Goal: Leave review/rating: Leave review/rating

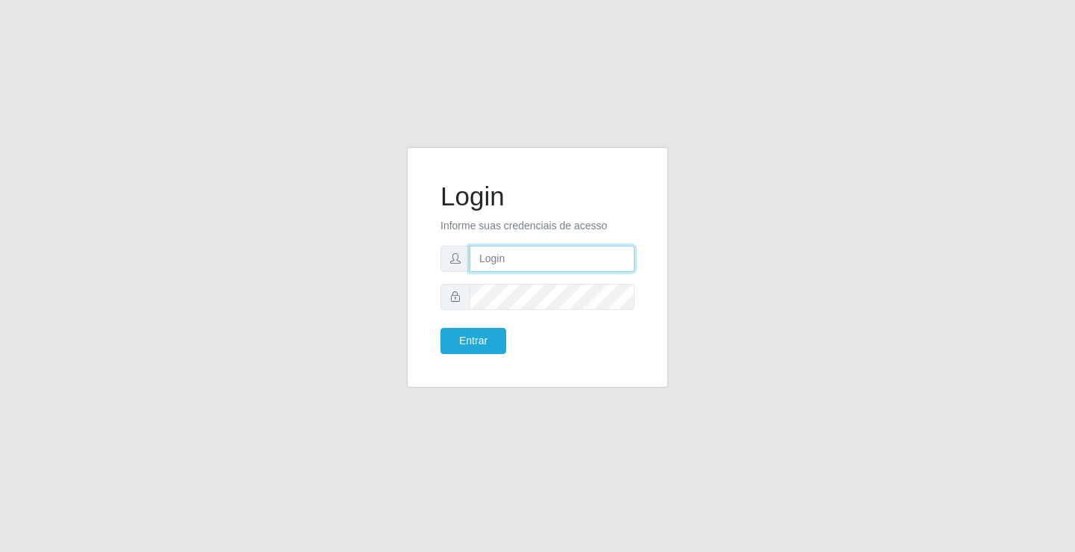
click at [576, 260] on input "text" at bounding box center [551, 259] width 165 height 26
click at [819, 275] on div "Login Informe suas credenciais de acesso Entrar" at bounding box center [537, 276] width 851 height 258
click at [496, 268] on input "text" at bounding box center [551, 259] width 165 height 26
click at [525, 252] on input "gionny@ideal" at bounding box center [551, 259] width 165 height 26
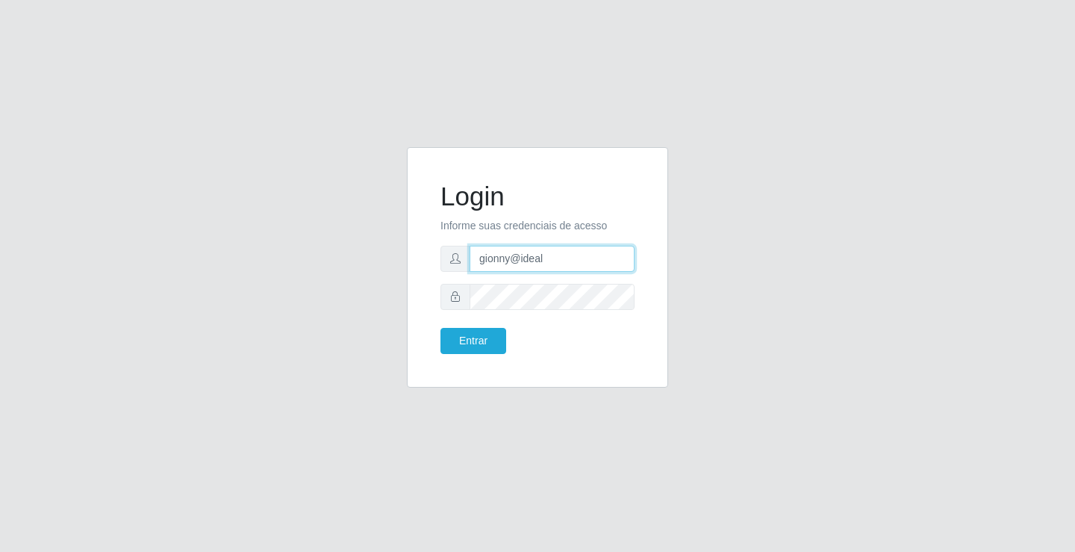
click at [525, 252] on input "gionny@ideal" at bounding box center [551, 259] width 165 height 26
click at [499, 337] on button "Entrar" at bounding box center [473, 341] width 66 height 26
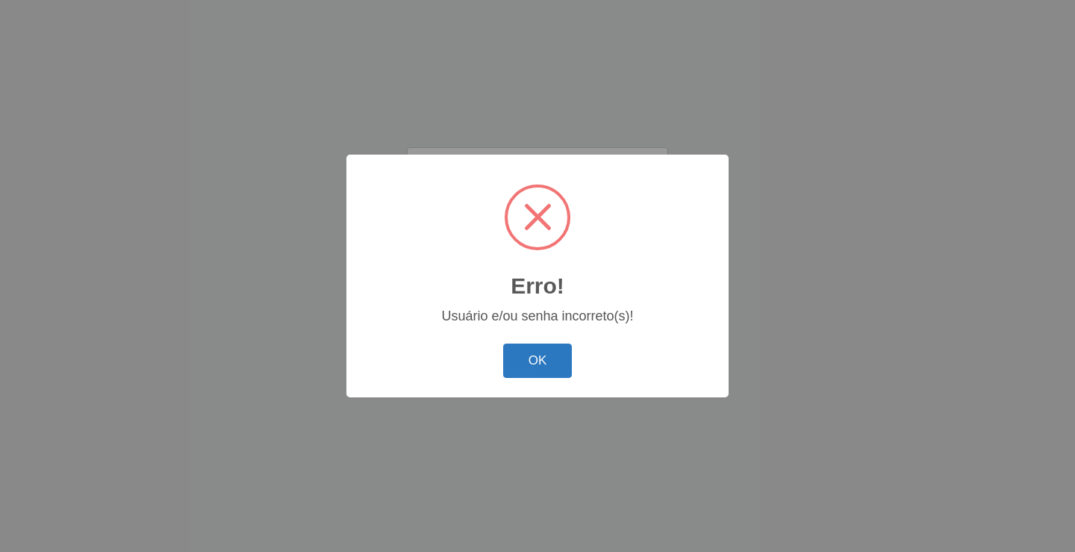
click at [543, 368] on button "OK" at bounding box center [537, 360] width 69 height 35
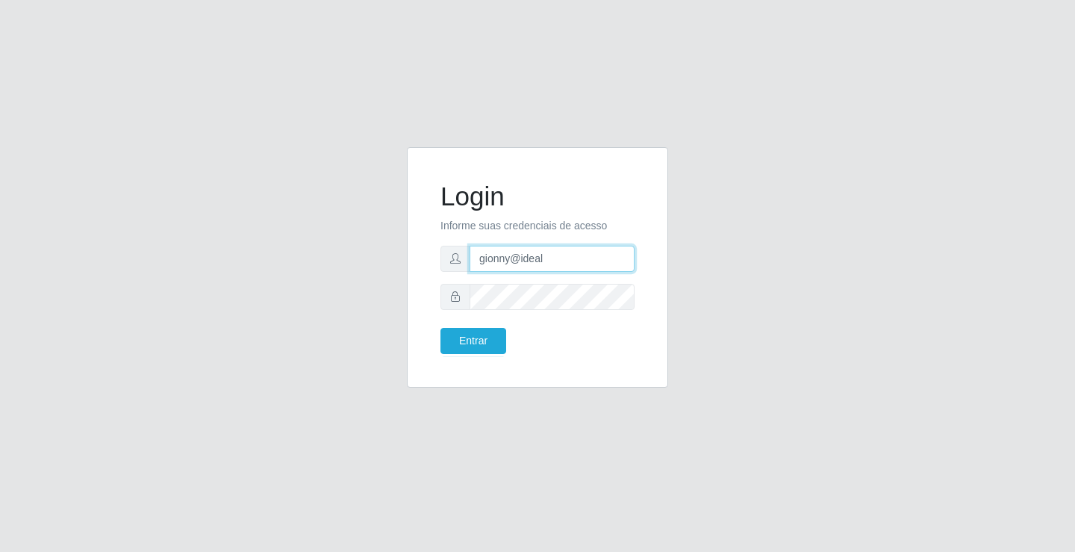
click at [547, 257] on input "gionny@ideal" at bounding box center [551, 259] width 165 height 26
click at [548, 257] on input "gionny@ideal" at bounding box center [551, 259] width 165 height 26
click at [494, 255] on input "gionny@ideal" at bounding box center [551, 259] width 165 height 26
click at [554, 258] on input "giovanny@ideal" at bounding box center [551, 259] width 165 height 26
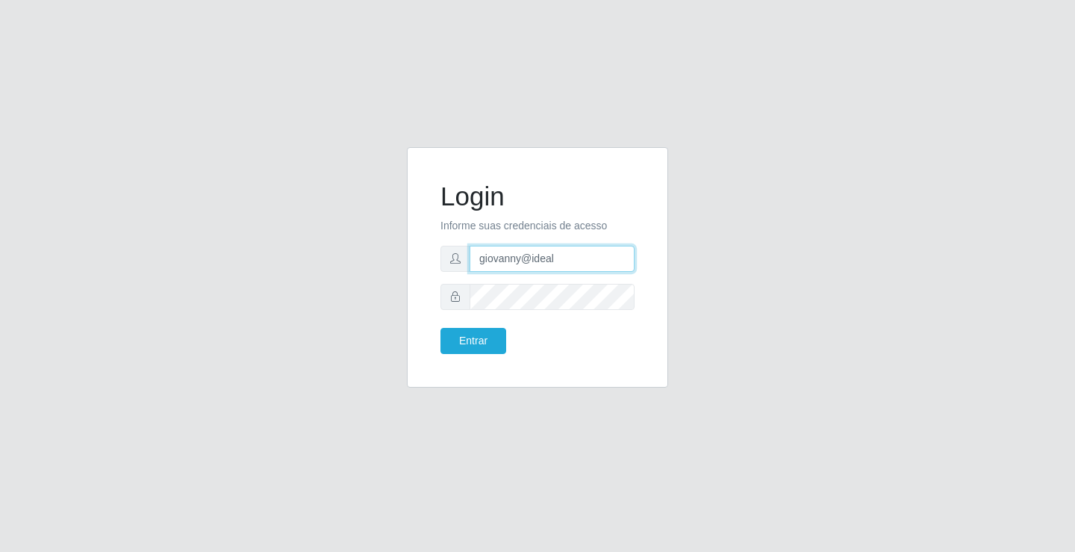
click at [554, 258] on input "giovanny@ideal" at bounding box center [551, 259] width 165 height 26
type input "giovanny@ideal"
click at [490, 336] on button "Entrar" at bounding box center [473, 341] width 66 height 26
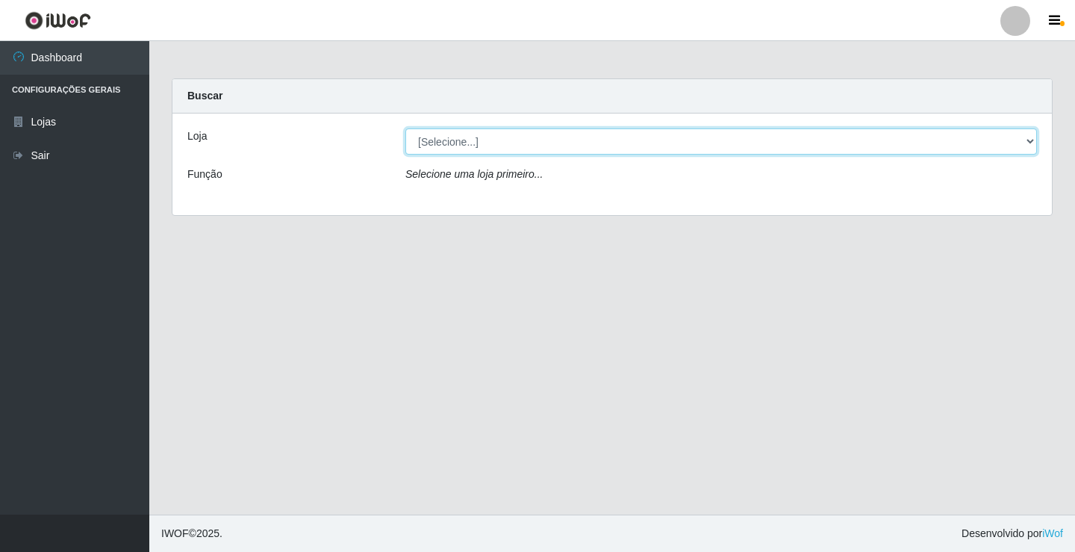
click at [593, 128] on select "[Selecione...] Ideal - Conceição" at bounding box center [720, 141] width 631 height 26
select select "231"
click at [405, 128] on select "[Selecione...] Ideal - Conceição" at bounding box center [720, 141] width 631 height 26
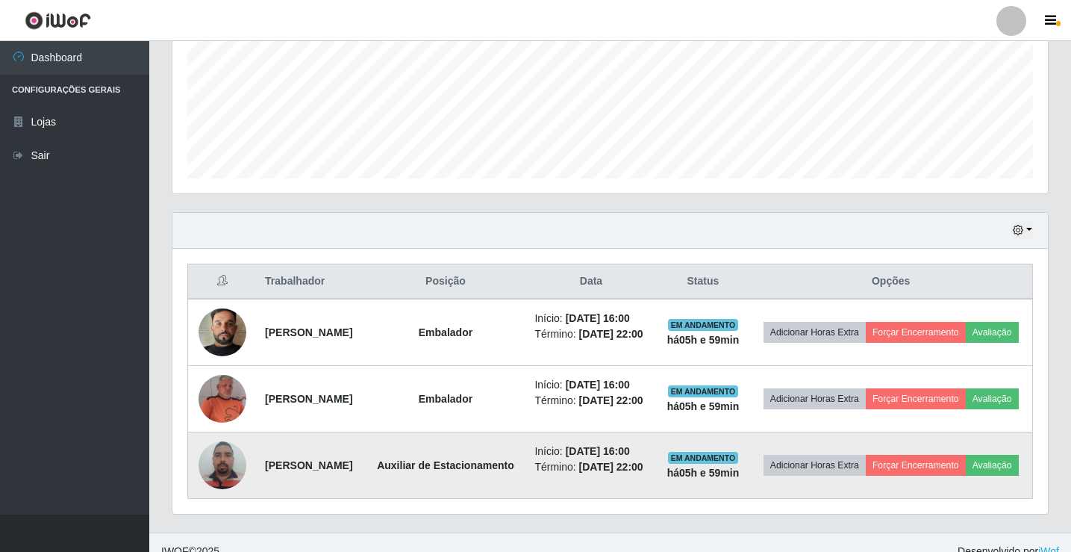
scroll to position [407, 0]
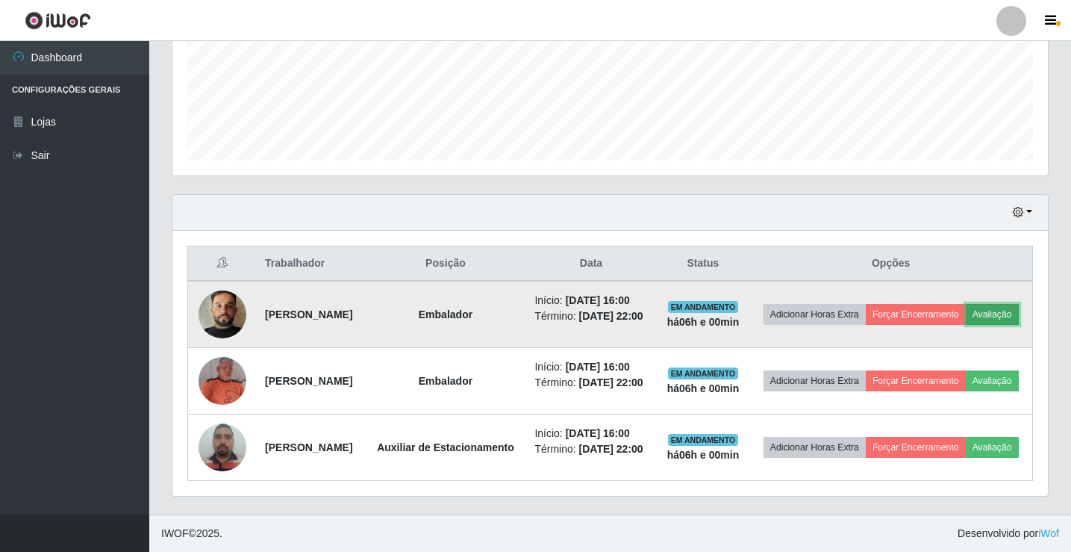
click at [966, 304] on button "Avaliação" at bounding box center [992, 314] width 53 height 21
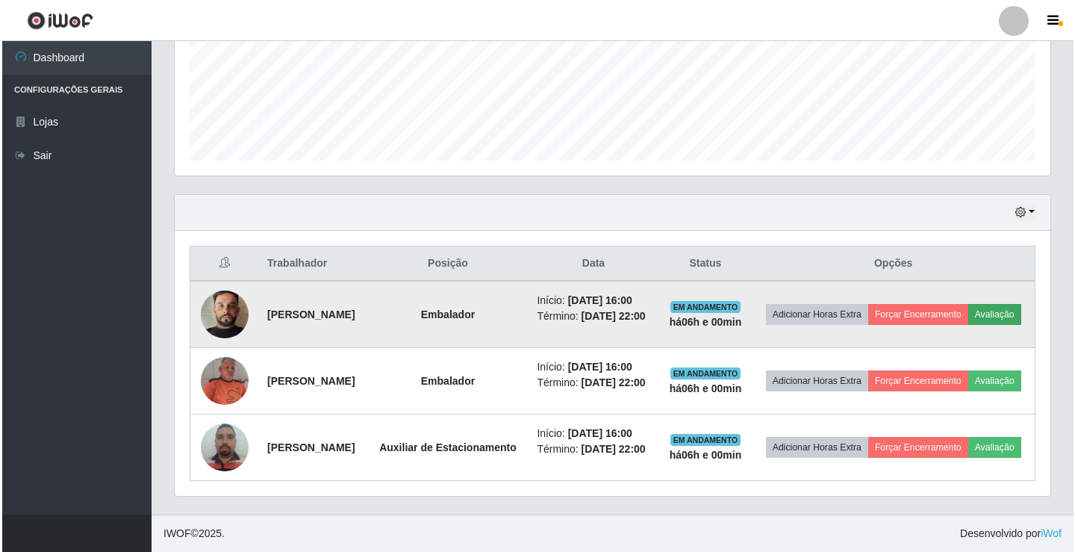
scroll to position [310, 868]
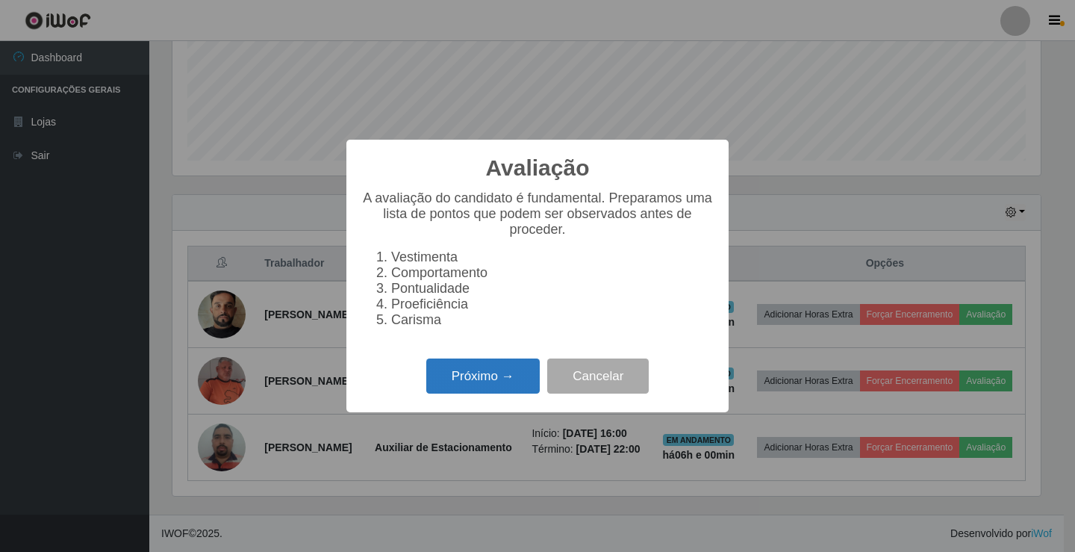
click at [508, 384] on button "Próximo →" at bounding box center [482, 375] width 113 height 35
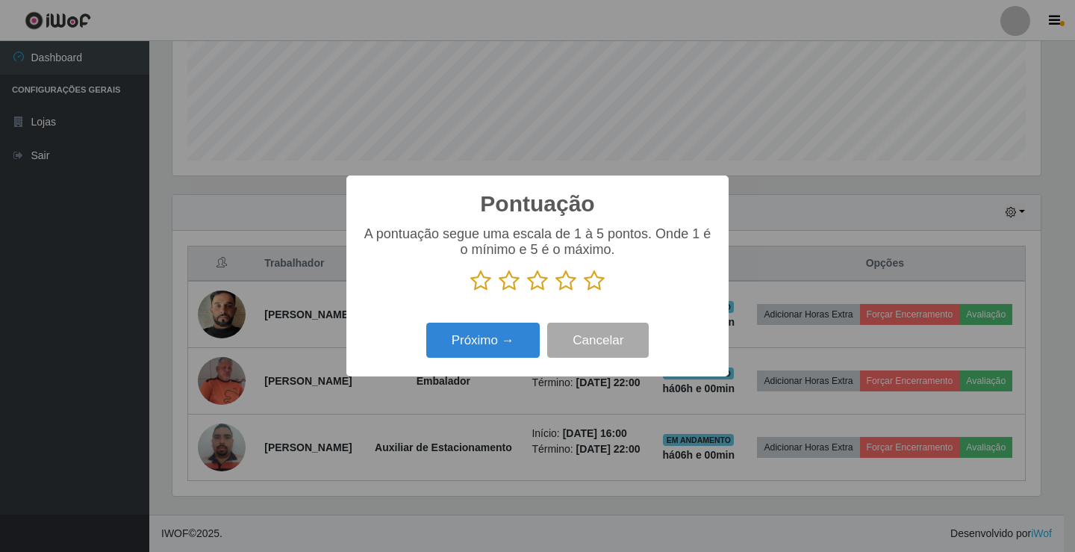
click at [593, 278] on icon at bounding box center [594, 280] width 21 height 22
click at [584, 292] on input "radio" at bounding box center [584, 292] width 0 height 0
click at [498, 351] on button "Próximo →" at bounding box center [482, 339] width 113 height 35
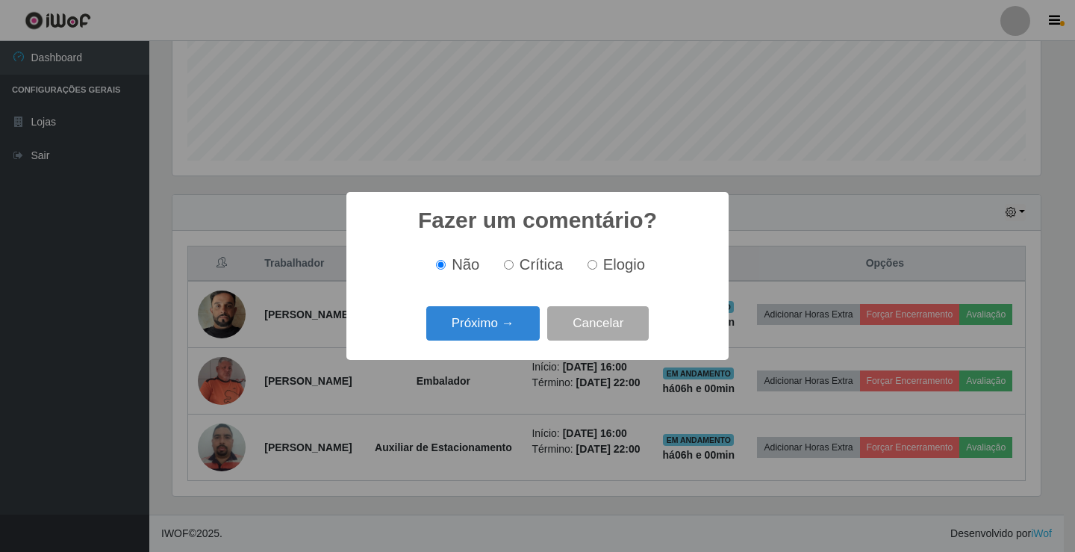
click at [591, 265] on input "Elogio" at bounding box center [592, 265] width 10 height 10
radio input "true"
click at [501, 325] on button "Próximo →" at bounding box center [482, 323] width 113 height 35
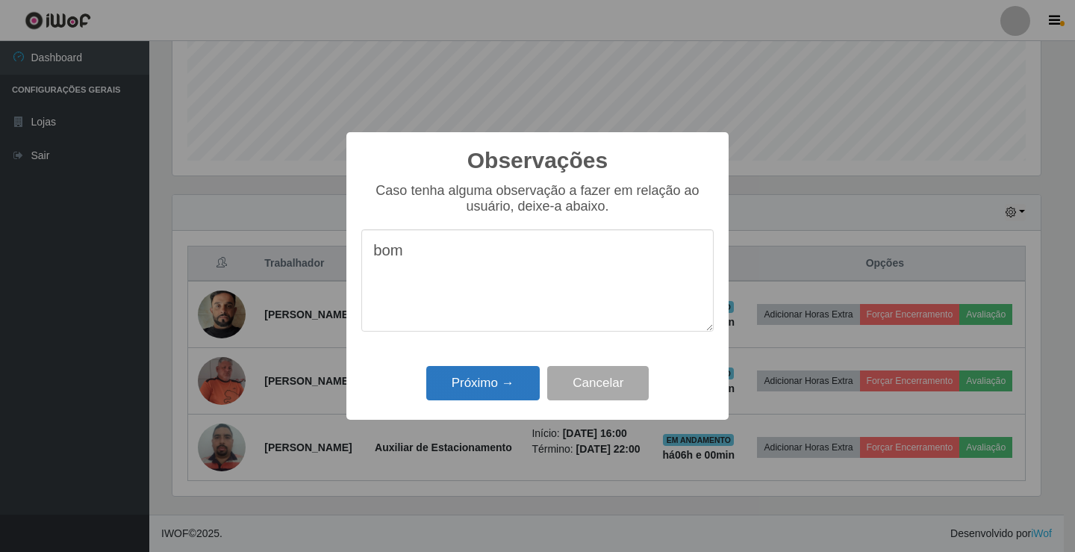
type textarea "bom"
click at [499, 393] on button "Próximo →" at bounding box center [482, 383] width 113 height 35
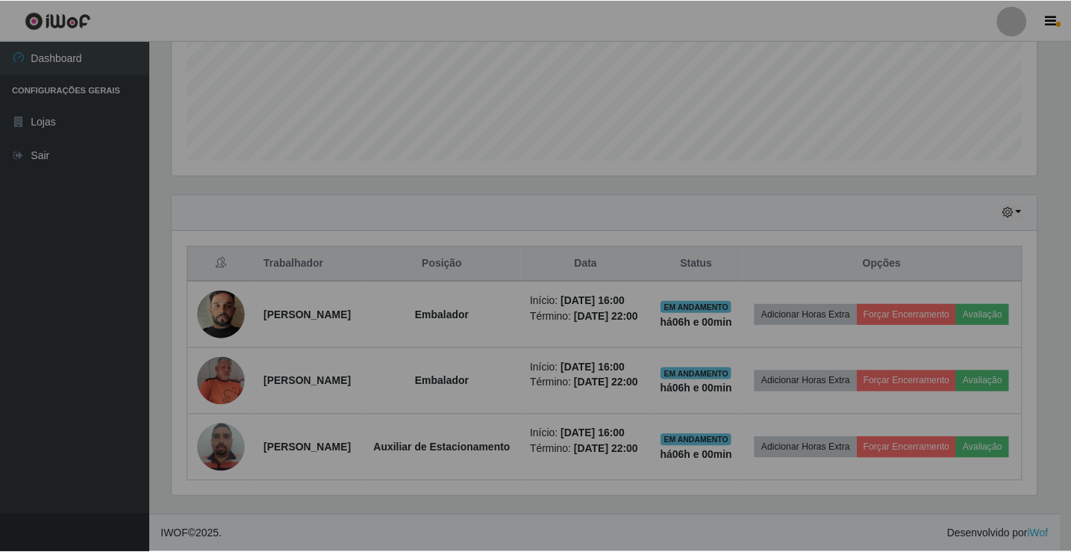
scroll to position [310, 876]
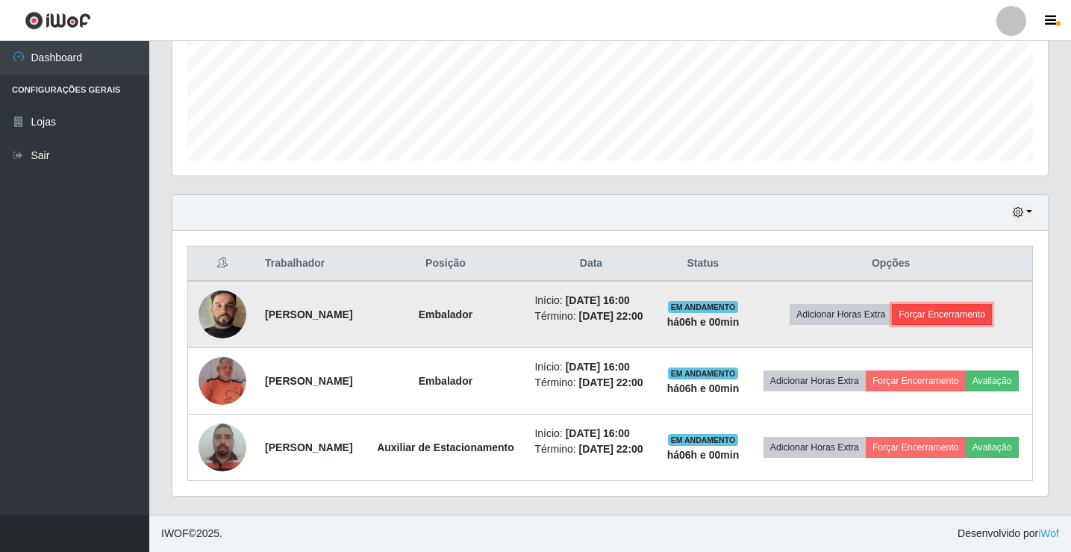
click at [967, 304] on button "Forçar Encerramento" at bounding box center [942, 314] width 100 height 21
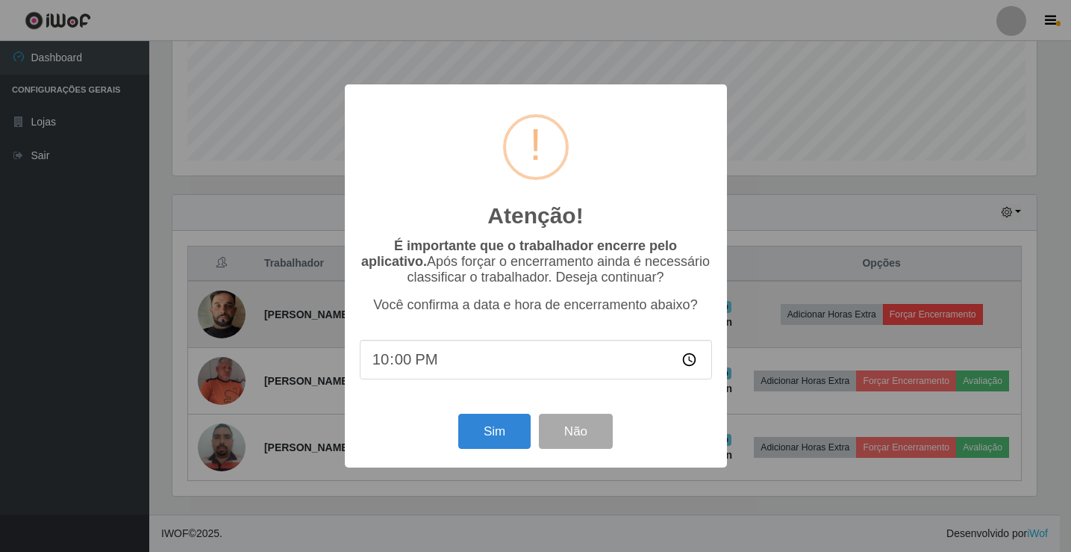
scroll to position [310, 868]
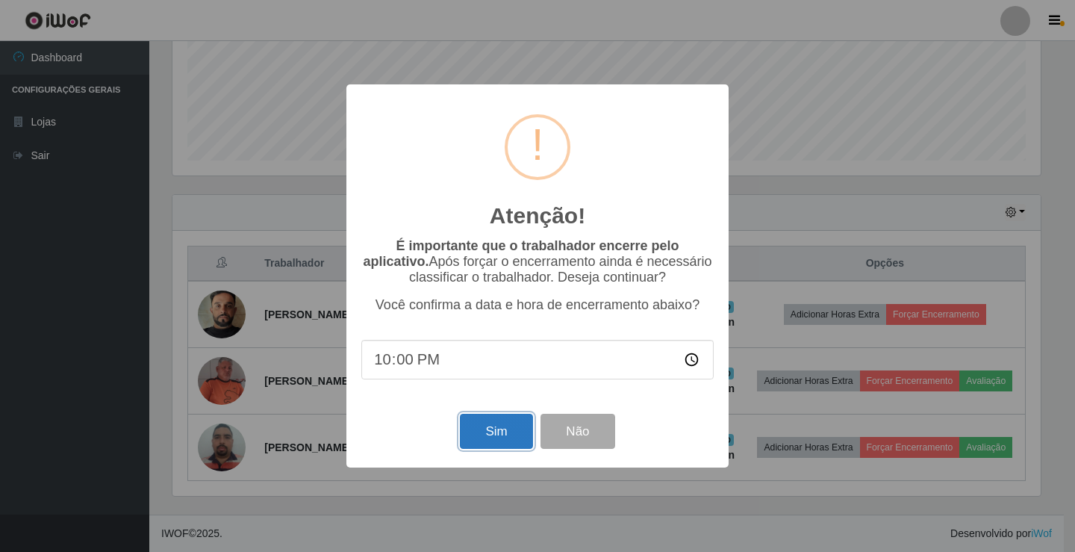
click at [490, 428] on button "Sim" at bounding box center [496, 430] width 72 height 35
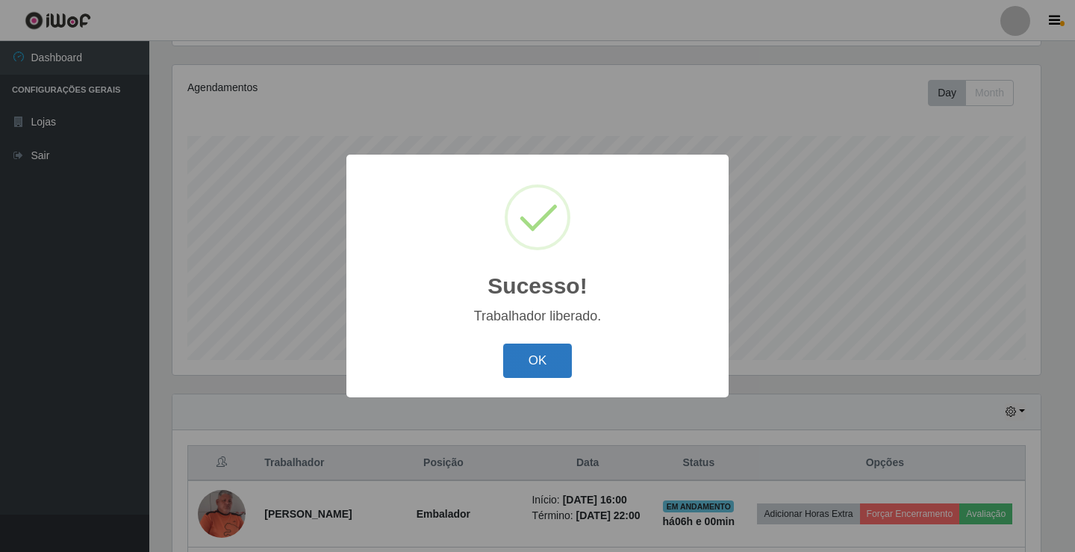
click at [546, 366] on button "OK" at bounding box center [537, 360] width 69 height 35
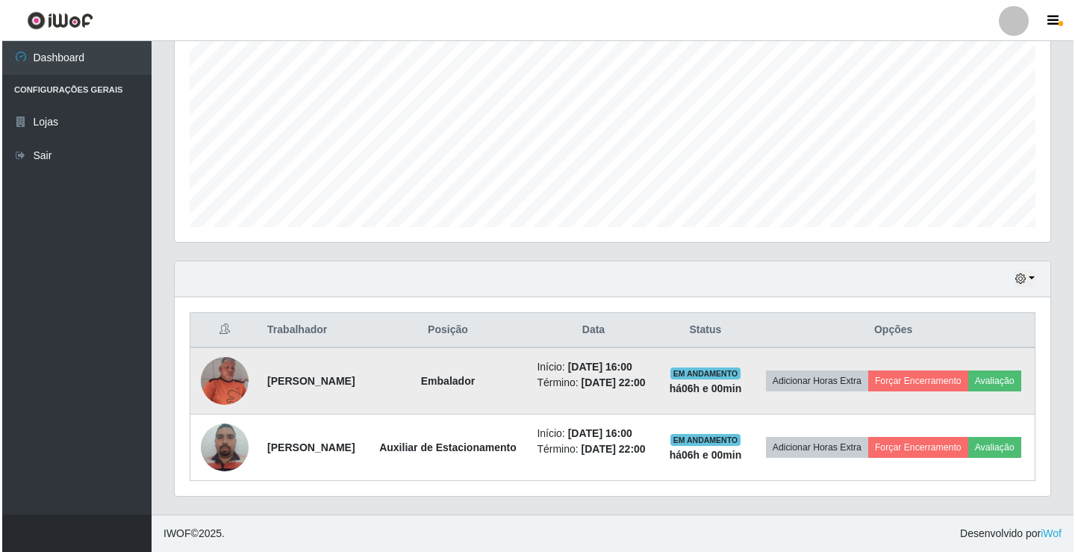
scroll to position [329, 0]
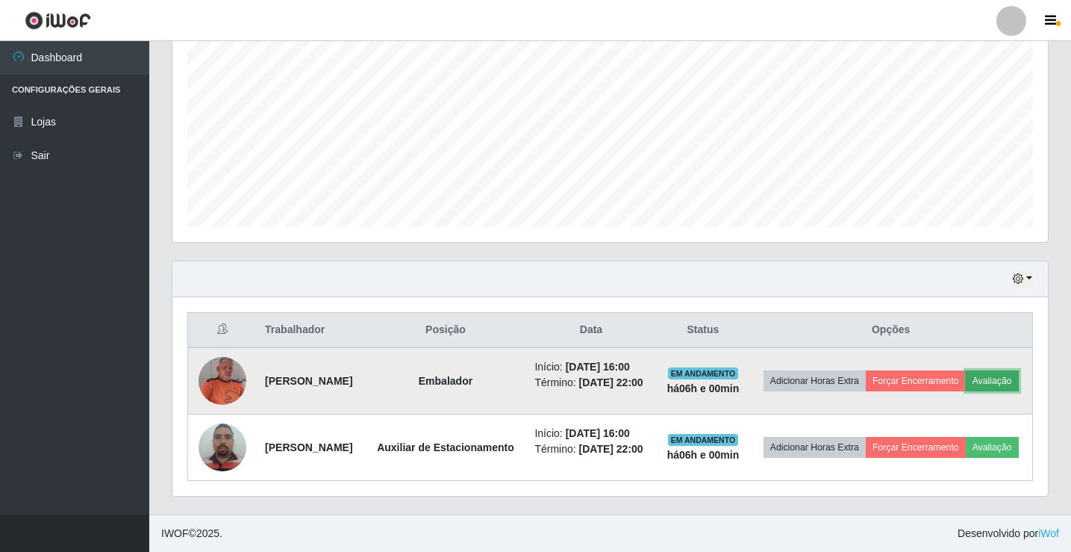
click at [966, 378] on button "Avaliação" at bounding box center [992, 380] width 53 height 21
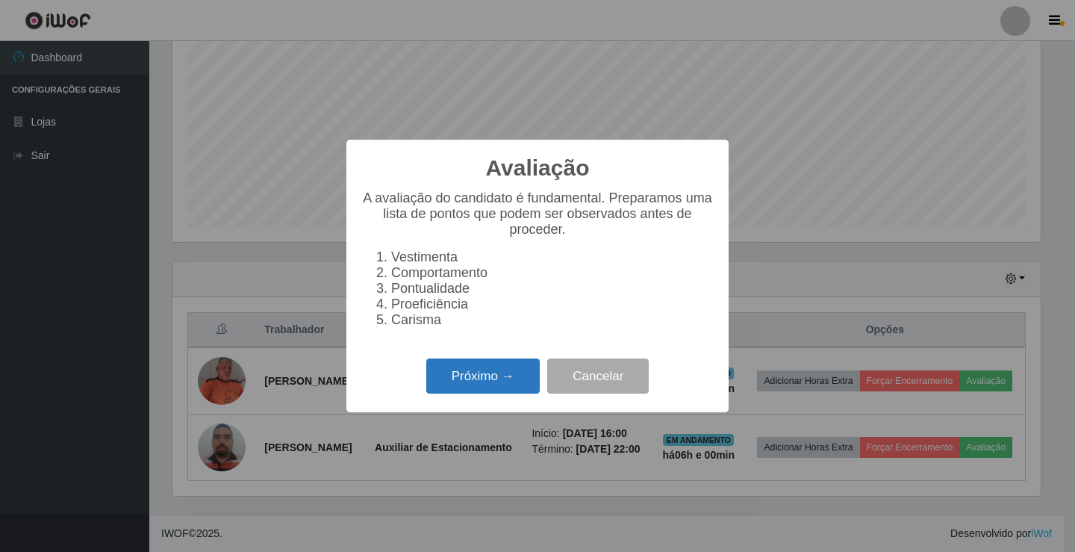
click at [506, 379] on button "Próximo →" at bounding box center [482, 375] width 113 height 35
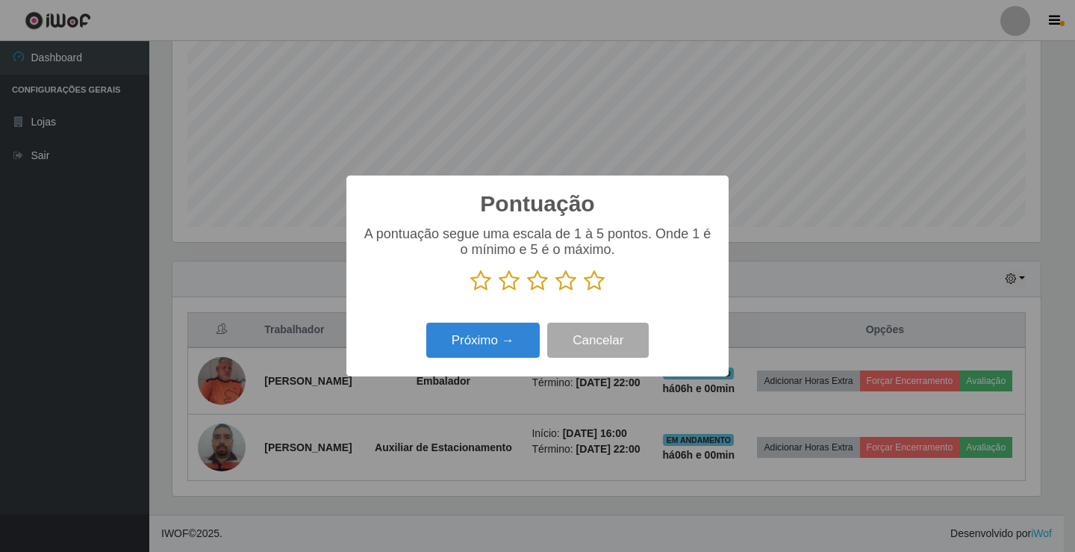
scroll to position [746068, 745510]
click at [595, 278] on icon at bounding box center [594, 280] width 21 height 22
click at [584, 292] on input "radio" at bounding box center [584, 292] width 0 height 0
click at [479, 343] on button "Próximo →" at bounding box center [482, 339] width 113 height 35
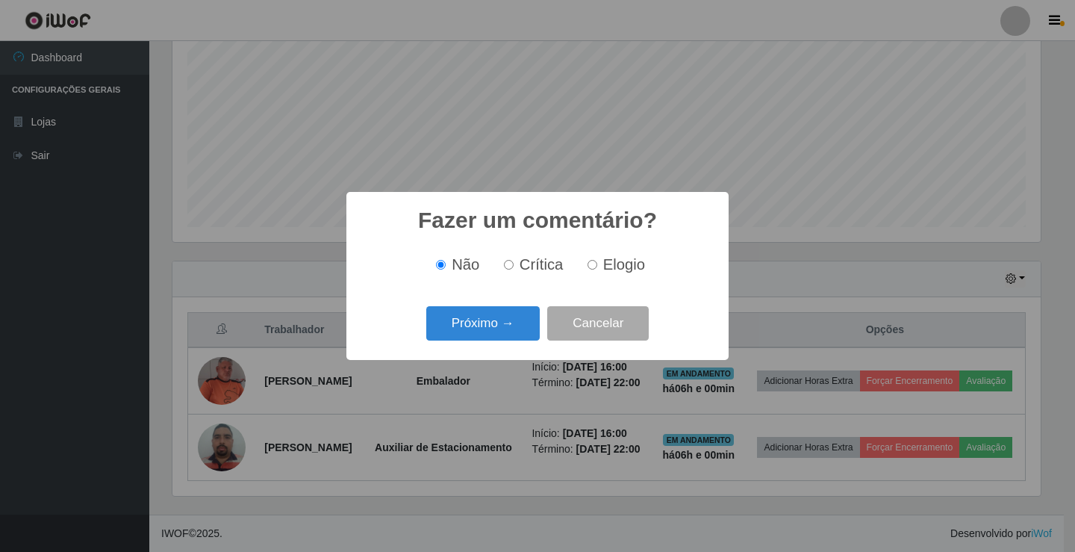
click at [605, 263] on span "Elogio" at bounding box center [624, 264] width 42 height 16
click at [597, 263] on input "Elogio" at bounding box center [592, 265] width 10 height 10
radio input "true"
click at [501, 328] on button "Próximo →" at bounding box center [482, 323] width 113 height 35
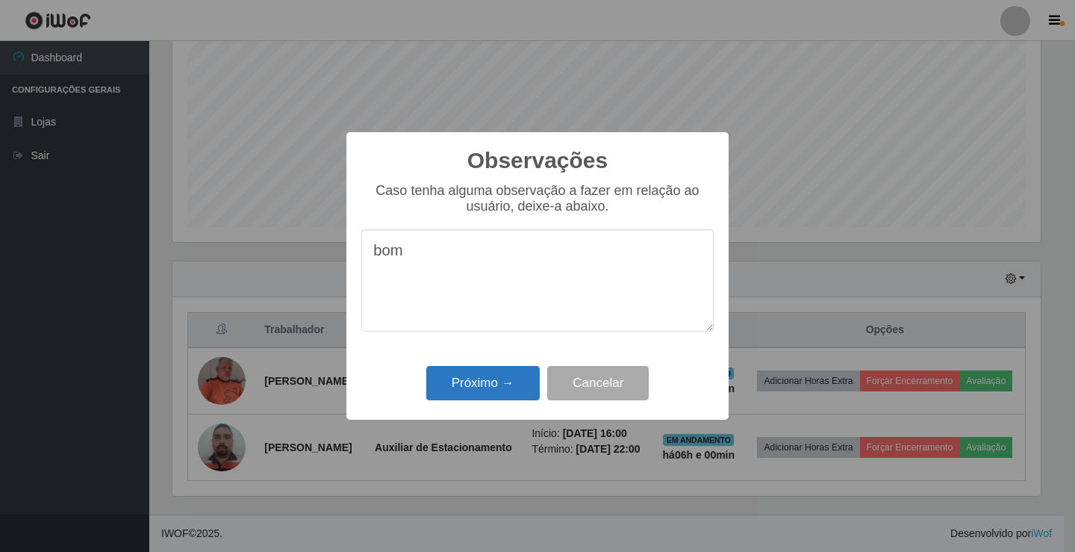
type textarea "bom"
click at [473, 390] on button "Próximo →" at bounding box center [482, 383] width 113 height 35
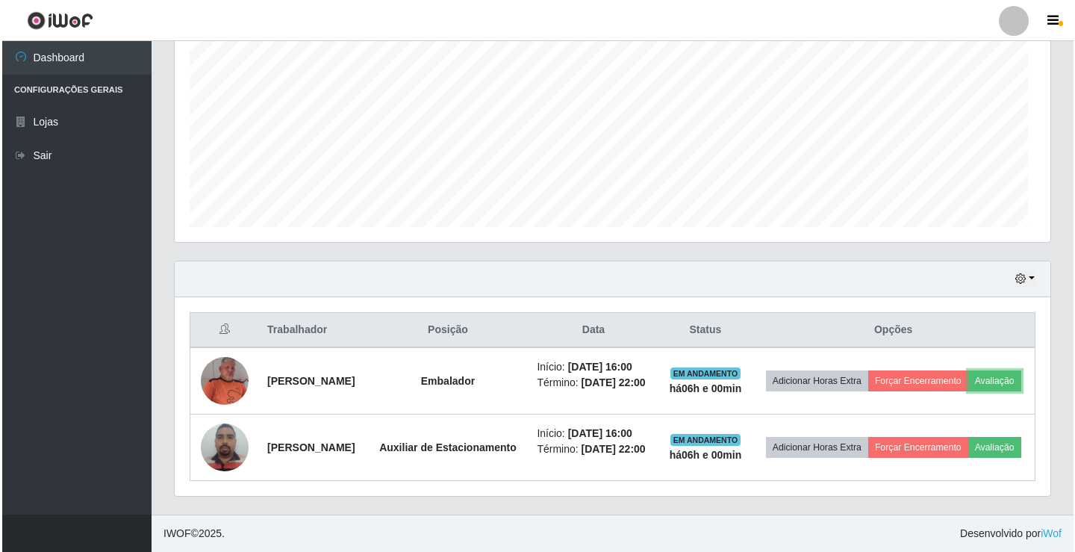
scroll to position [310, 876]
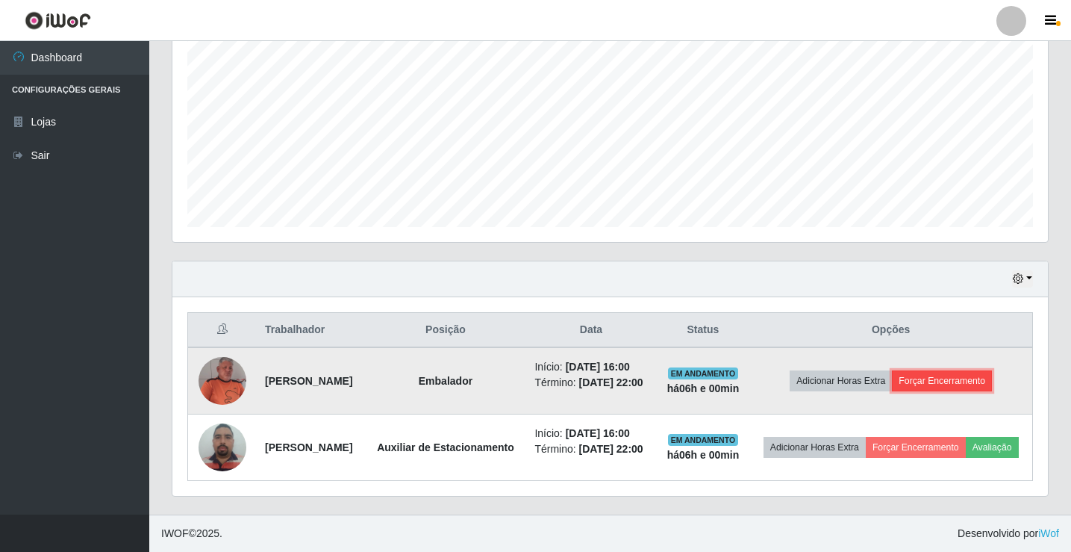
click at [949, 370] on button "Forçar Encerramento" at bounding box center [942, 380] width 100 height 21
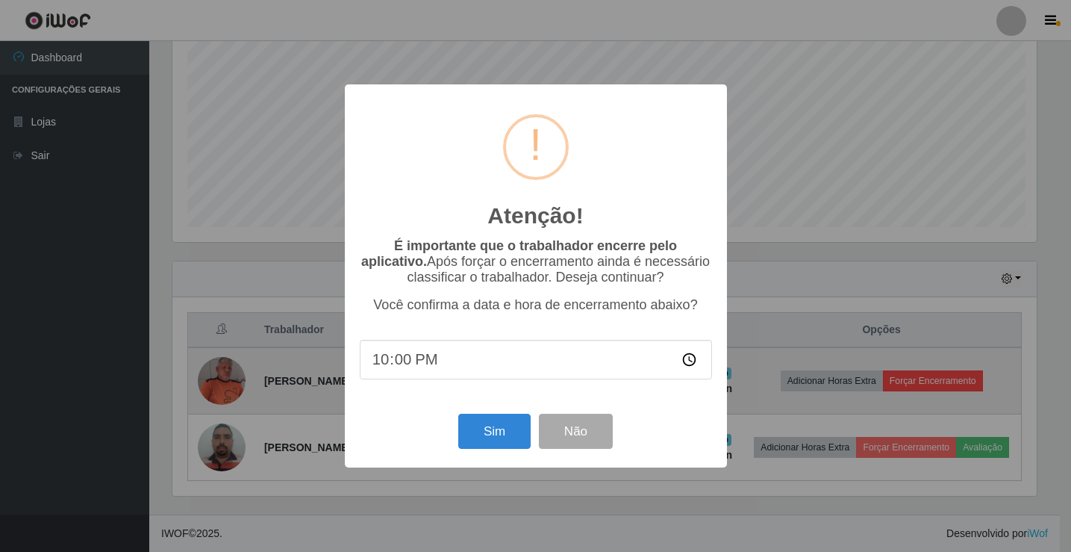
scroll to position [310, 868]
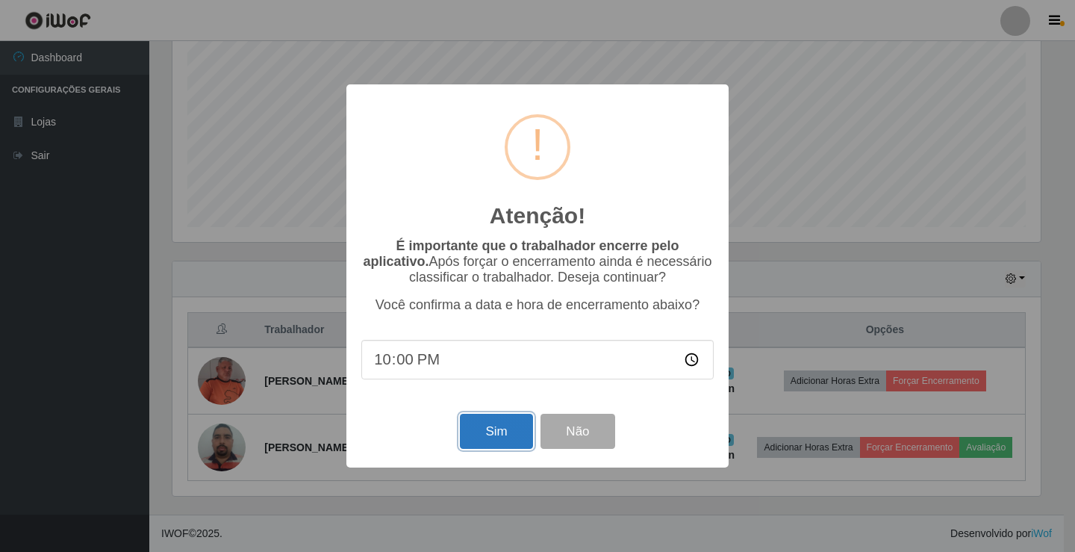
click at [498, 437] on button "Sim" at bounding box center [496, 430] width 72 height 35
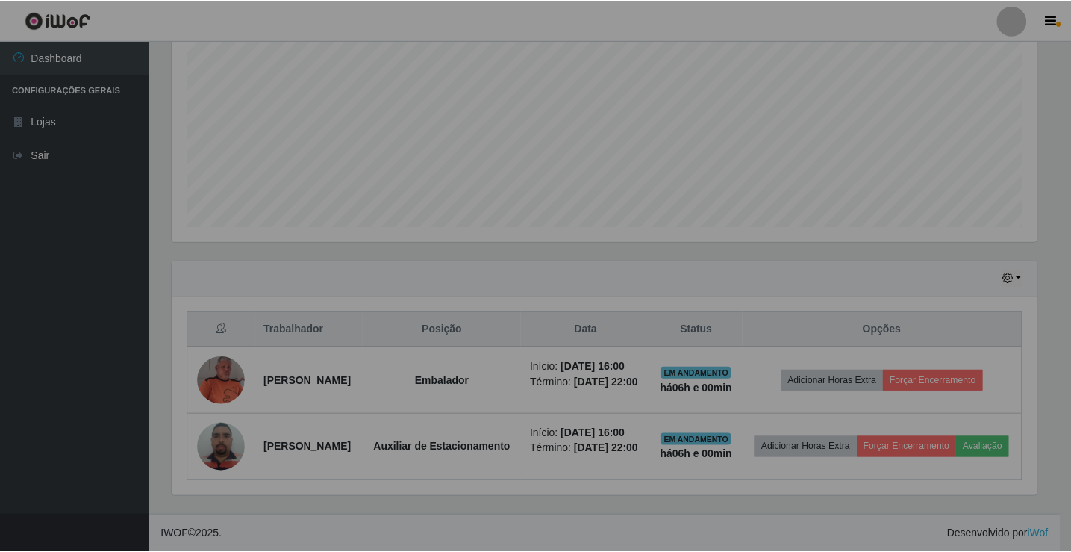
scroll to position [0, 0]
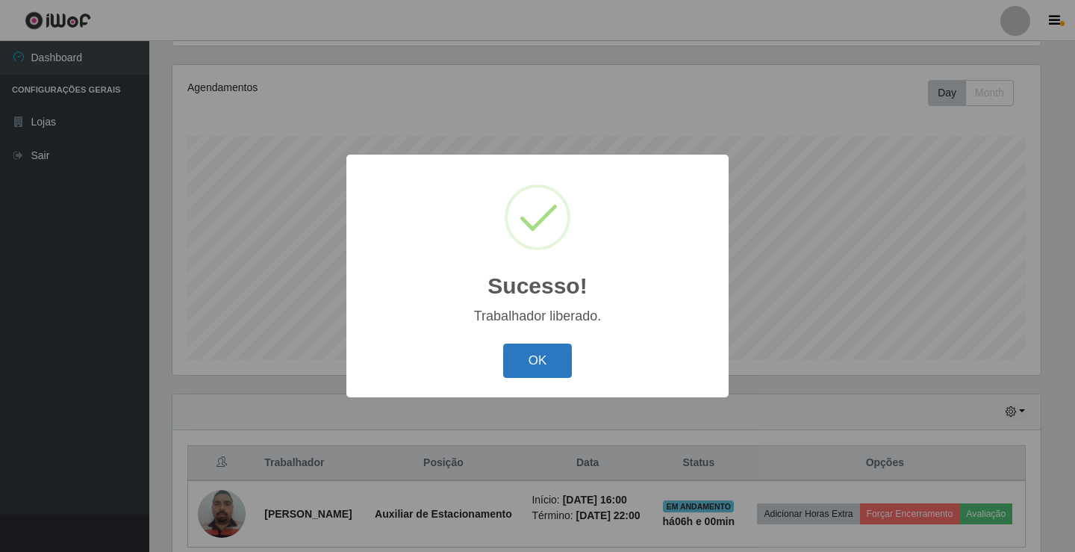
click at [511, 354] on button "OK" at bounding box center [537, 360] width 69 height 35
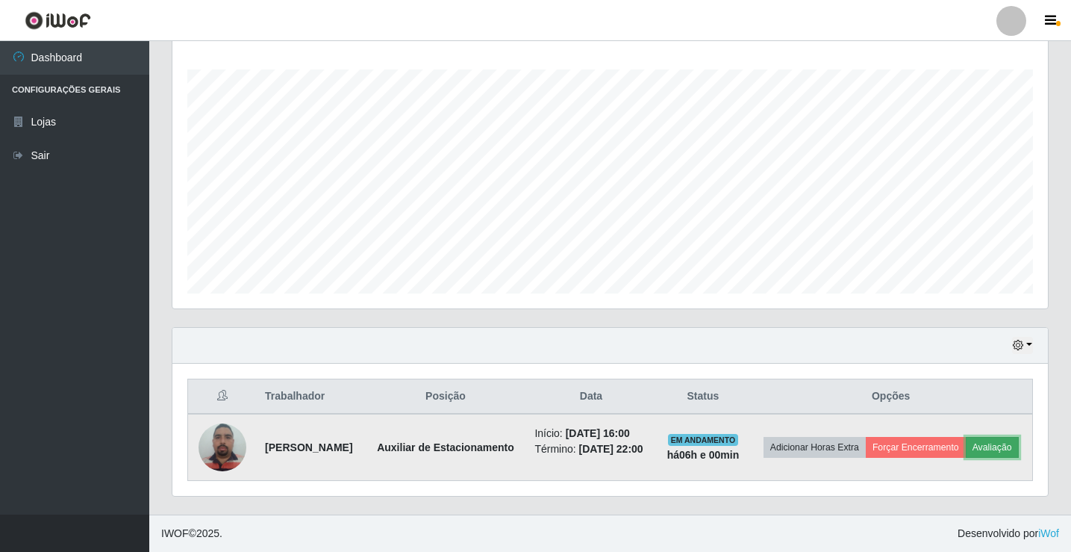
click at [966, 447] on button "Avaliação" at bounding box center [992, 447] width 53 height 21
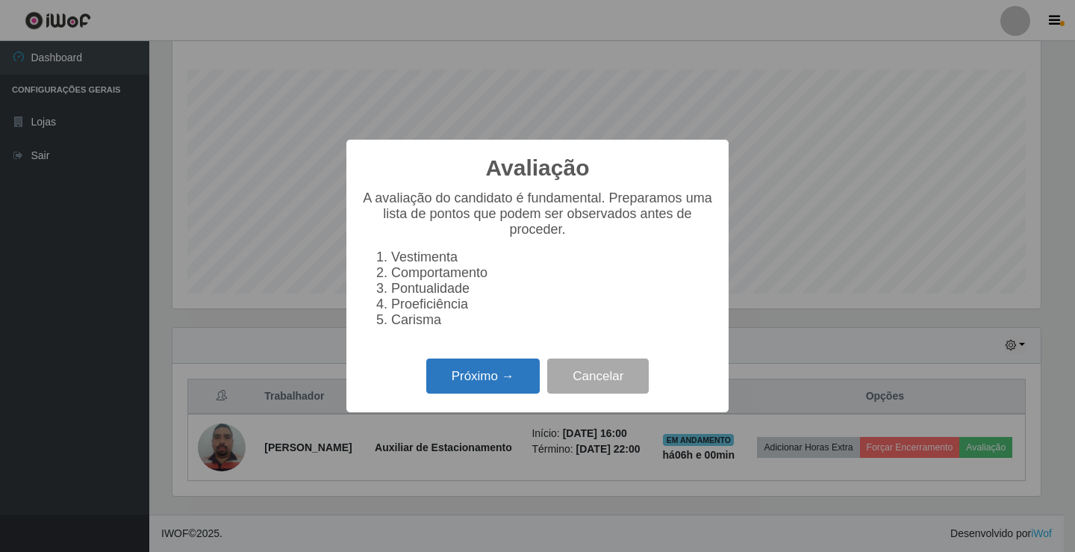
click at [496, 375] on button "Próximo →" at bounding box center [482, 375] width 113 height 35
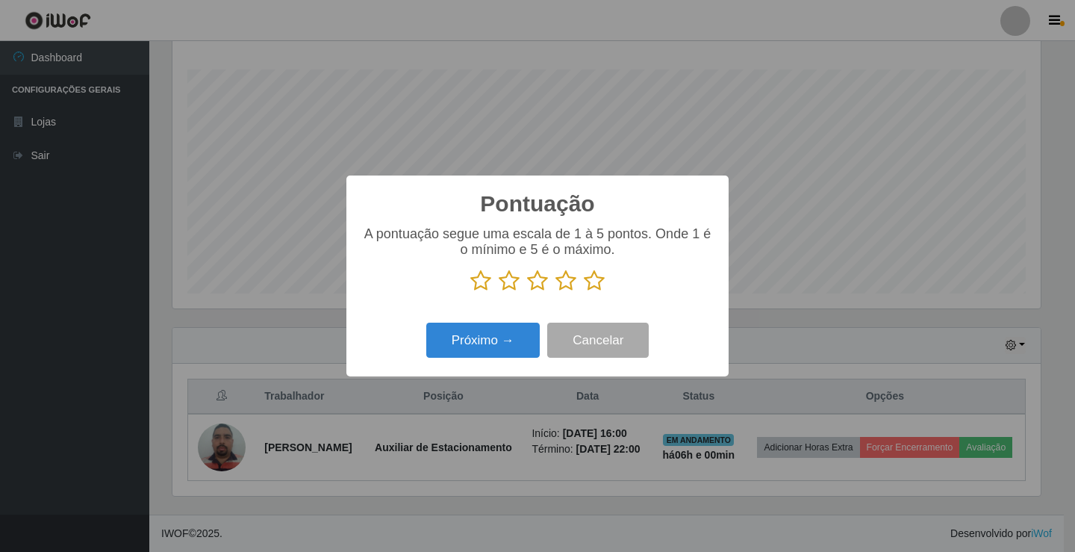
click at [591, 281] on icon at bounding box center [594, 280] width 21 height 22
click at [584, 292] on input "radio" at bounding box center [584, 292] width 0 height 0
click at [493, 347] on button "Próximo →" at bounding box center [482, 339] width 113 height 35
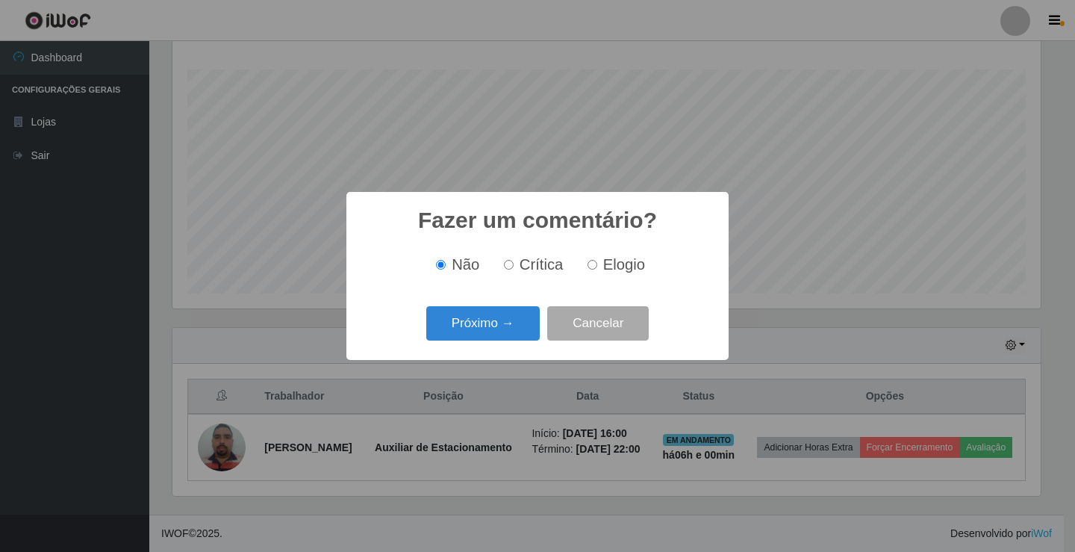
click at [604, 270] on span "Elogio" at bounding box center [624, 264] width 42 height 16
click at [597, 269] on input "Elogio" at bounding box center [592, 265] width 10 height 10
radio input "true"
click at [487, 320] on button "Próximo →" at bounding box center [482, 323] width 113 height 35
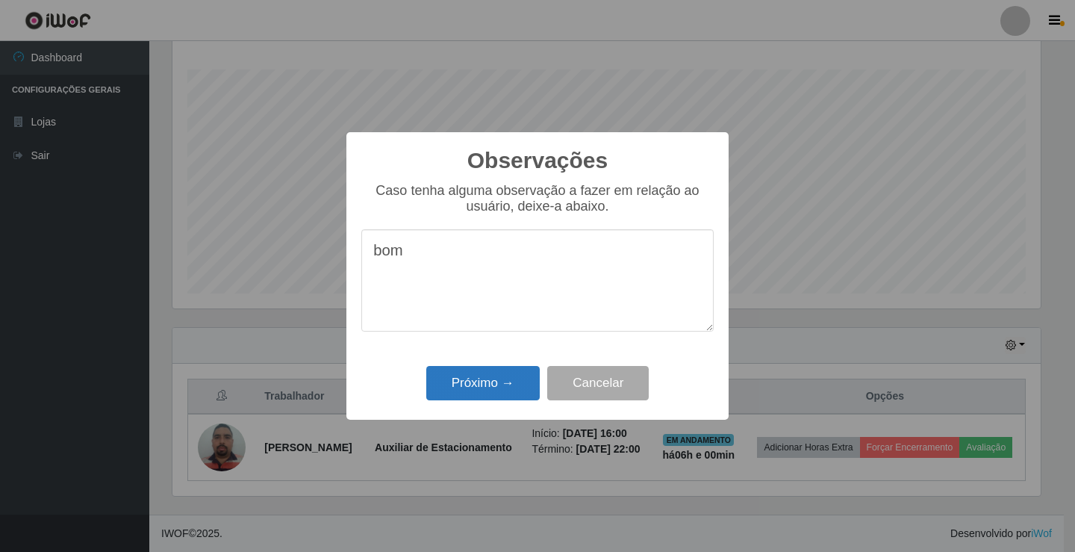
type textarea "bom"
click at [467, 375] on button "Próximo →" at bounding box center [482, 383] width 113 height 35
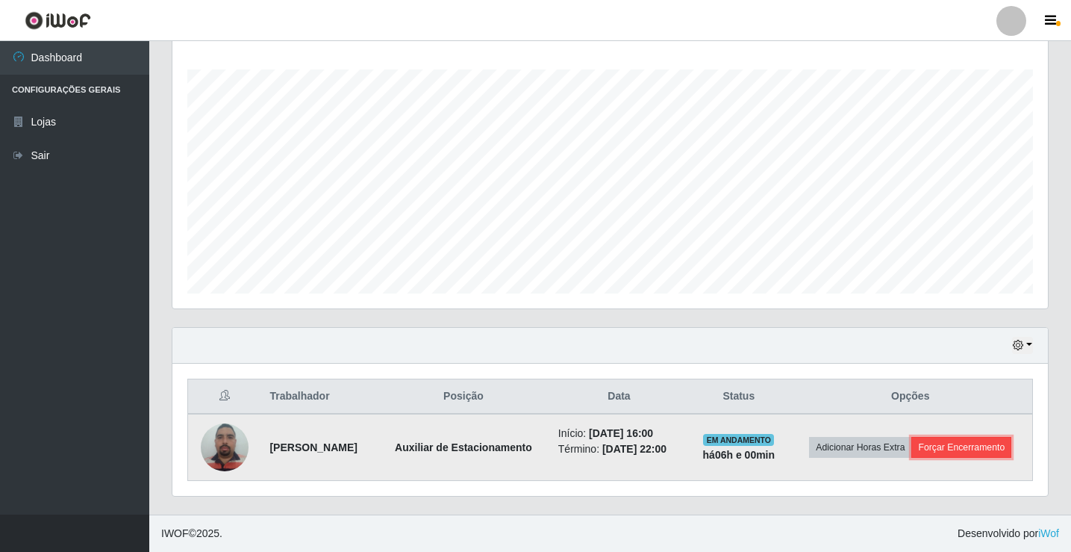
click at [917, 453] on button "Forçar Encerramento" at bounding box center [961, 447] width 100 height 21
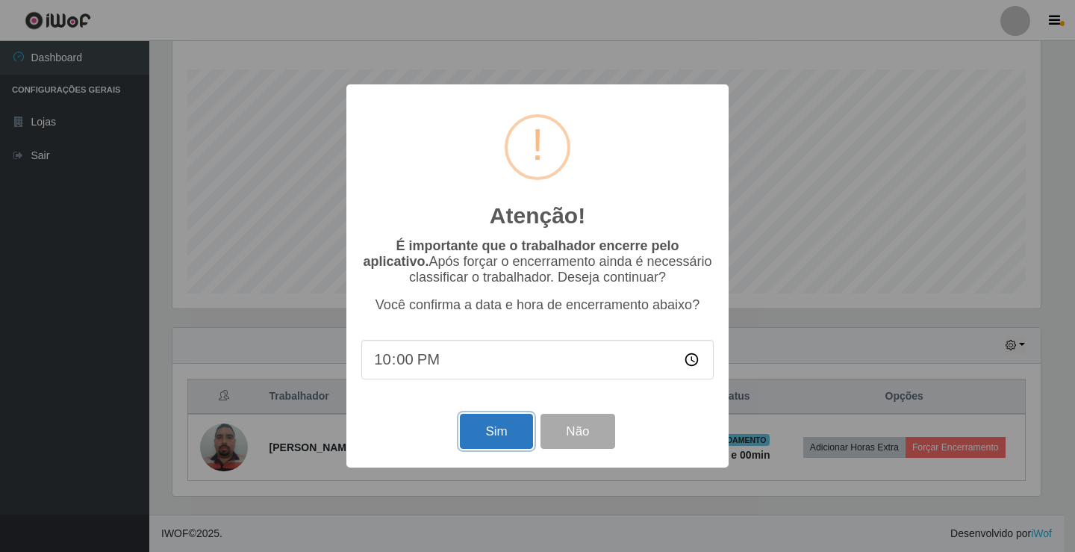
click at [490, 427] on button "Sim" at bounding box center [496, 430] width 72 height 35
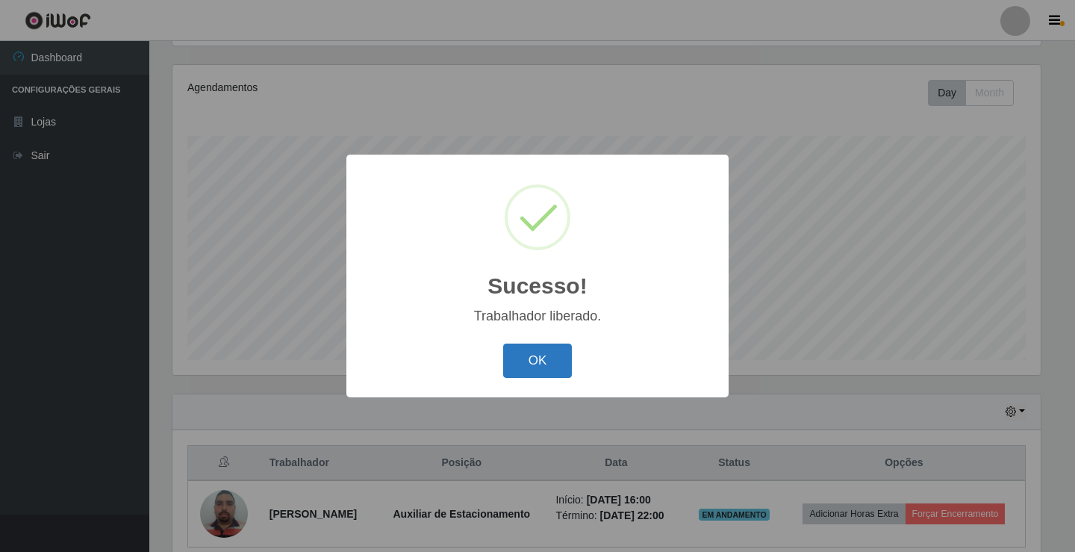
click at [532, 361] on button "OK" at bounding box center [537, 360] width 69 height 35
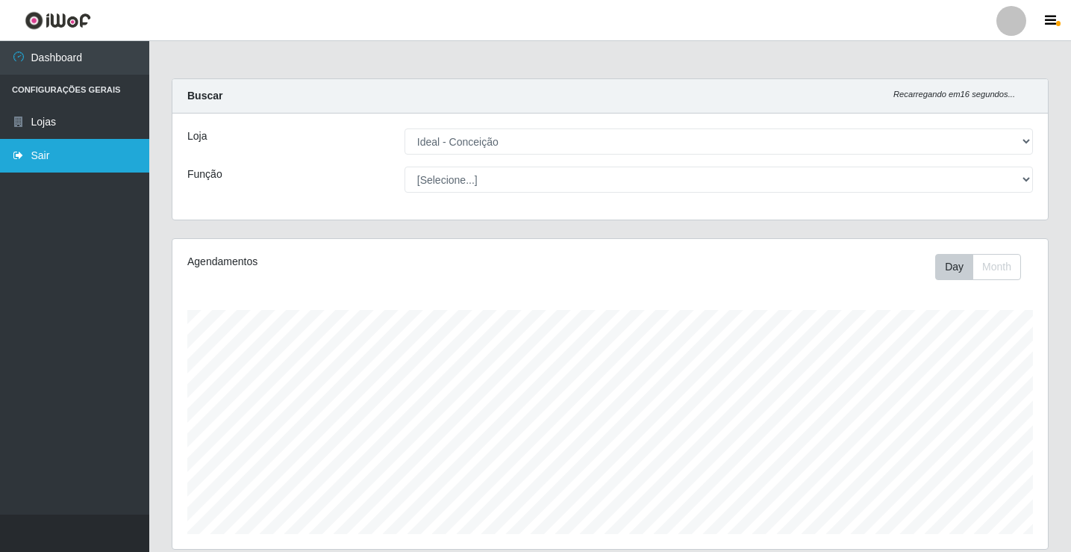
click at [72, 147] on link "Sair" at bounding box center [74, 156] width 149 height 34
